Goal: Task Accomplishment & Management: Manage account settings

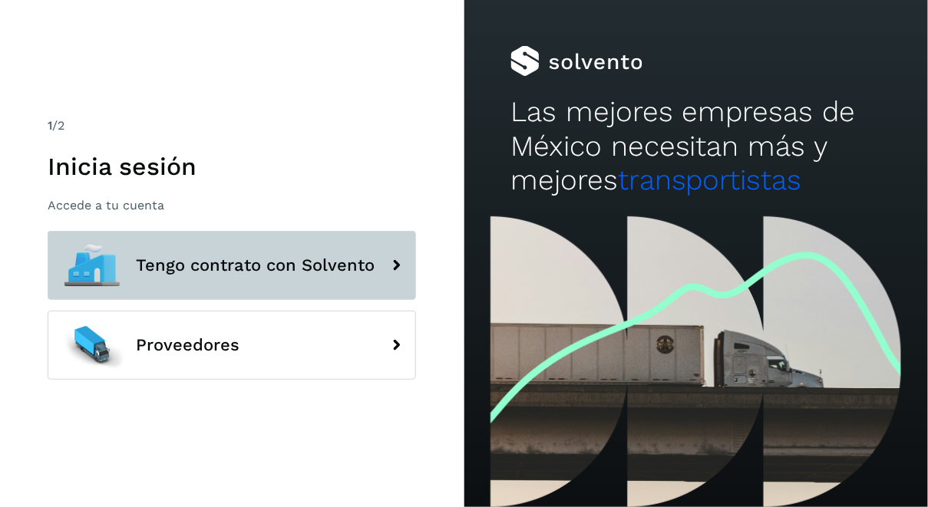
click at [216, 272] on span "Tengo contrato con Solvento" at bounding box center [255, 265] width 239 height 18
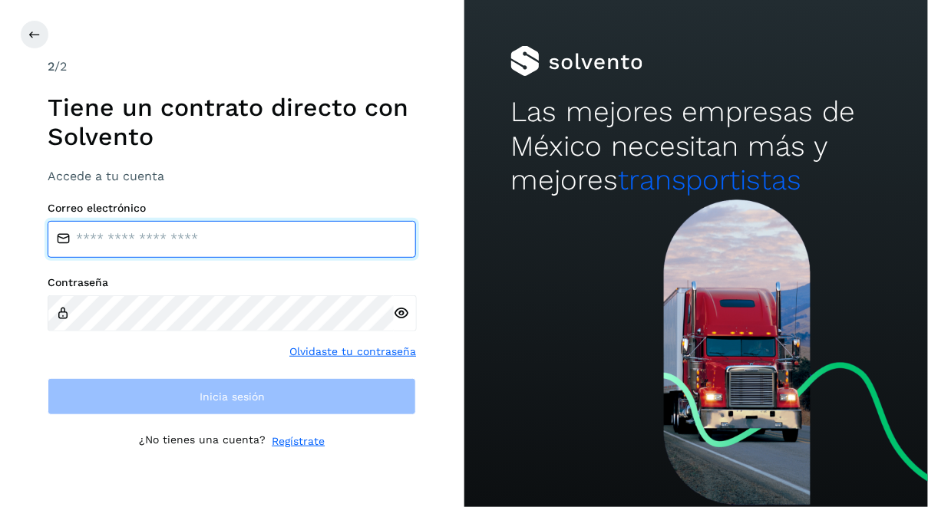
click at [249, 241] on input "email" at bounding box center [232, 239] width 368 height 37
type input "**********"
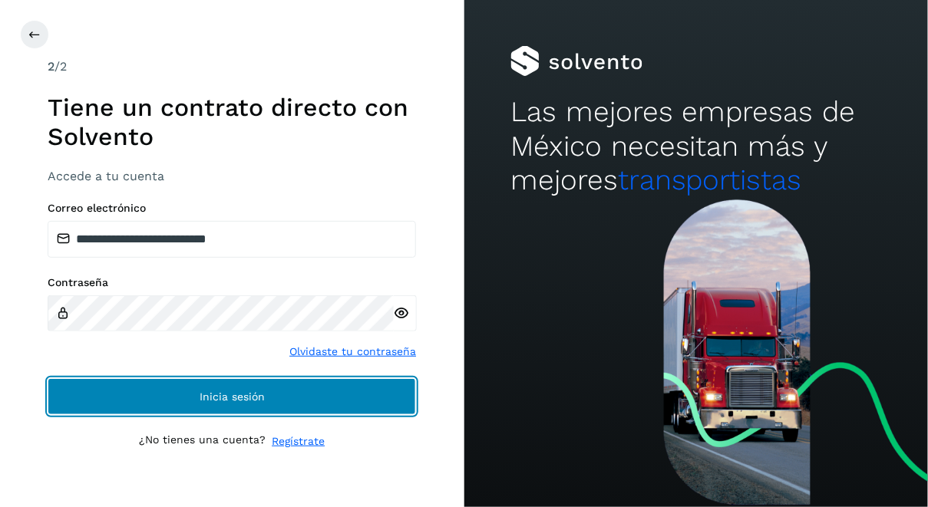
click at [183, 395] on button "Inicia sesión" at bounding box center [232, 396] width 368 height 37
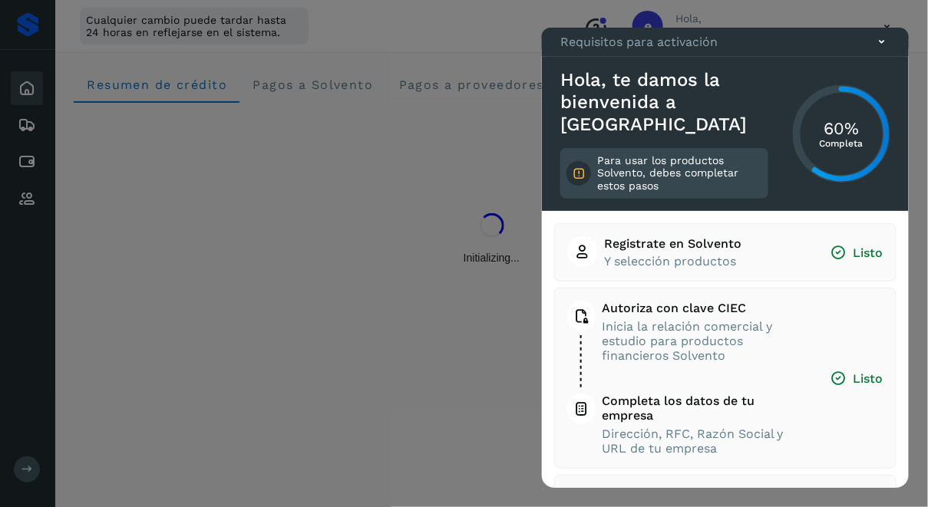
scroll to position [180, 0]
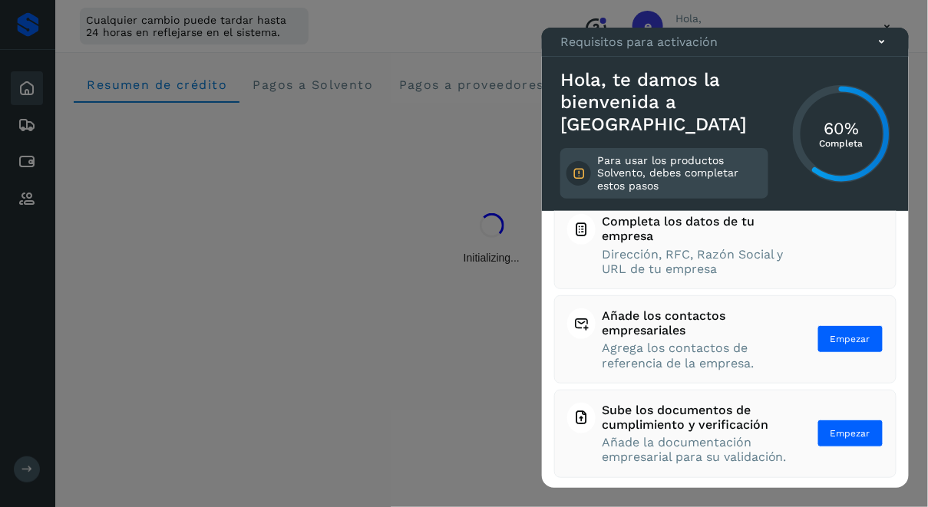
click at [884, 50] on icon at bounding box center [882, 42] width 16 height 16
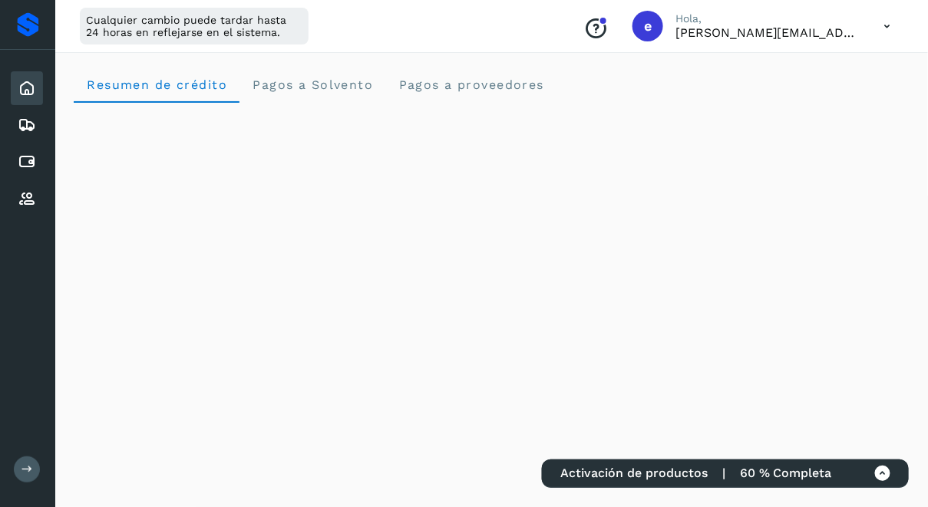
click at [881, 22] on icon at bounding box center [887, 26] width 31 height 31
click at [812, 94] on div "Cerrar sesión" at bounding box center [811, 98] width 183 height 29
